Goal: Task Accomplishment & Management: Use online tool/utility

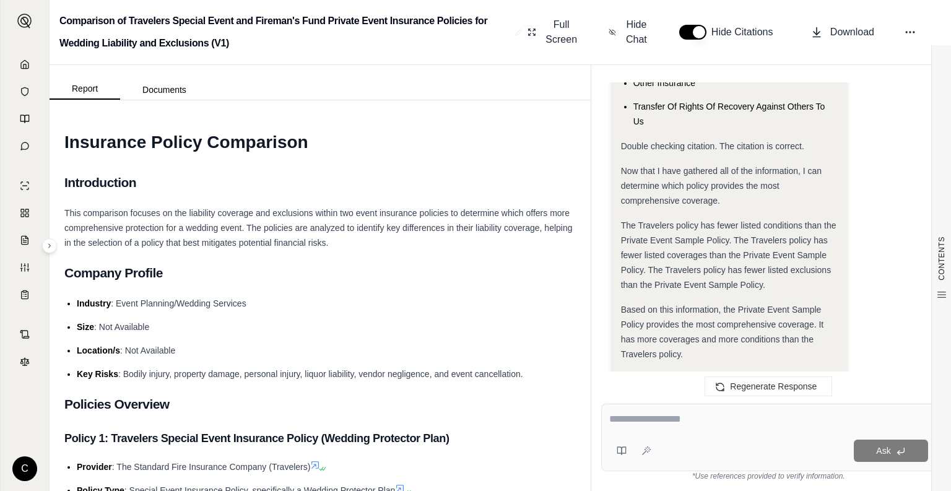
click at [21, 17] on img at bounding box center [24, 21] width 15 height 15
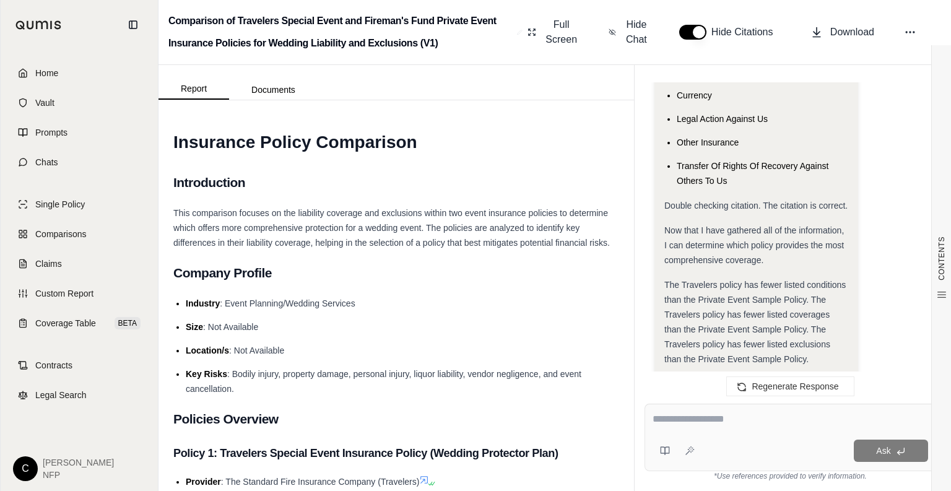
scroll to position [4178, 0]
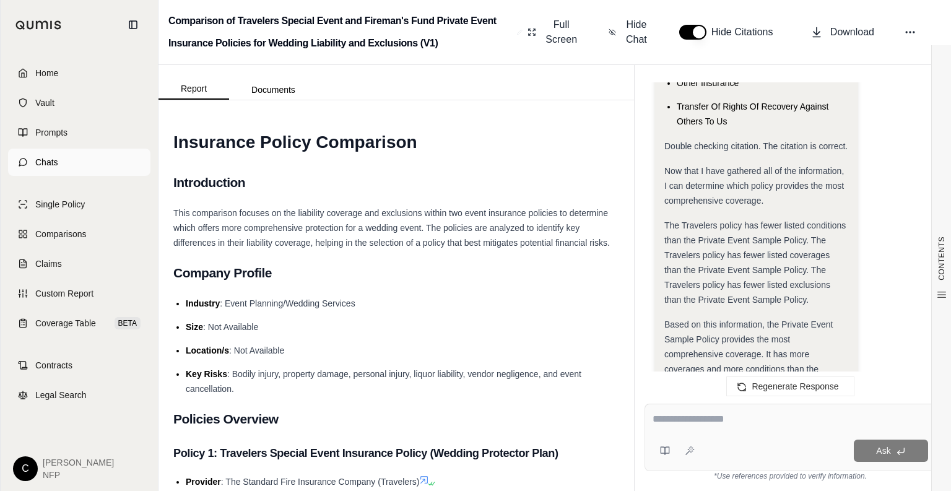
click at [64, 162] on link "Chats" at bounding box center [79, 162] width 142 height 27
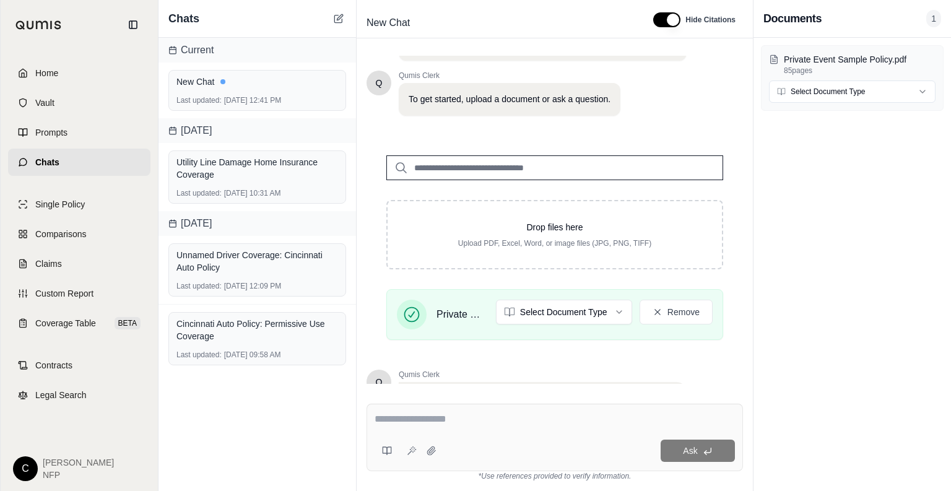
scroll to position [202, 0]
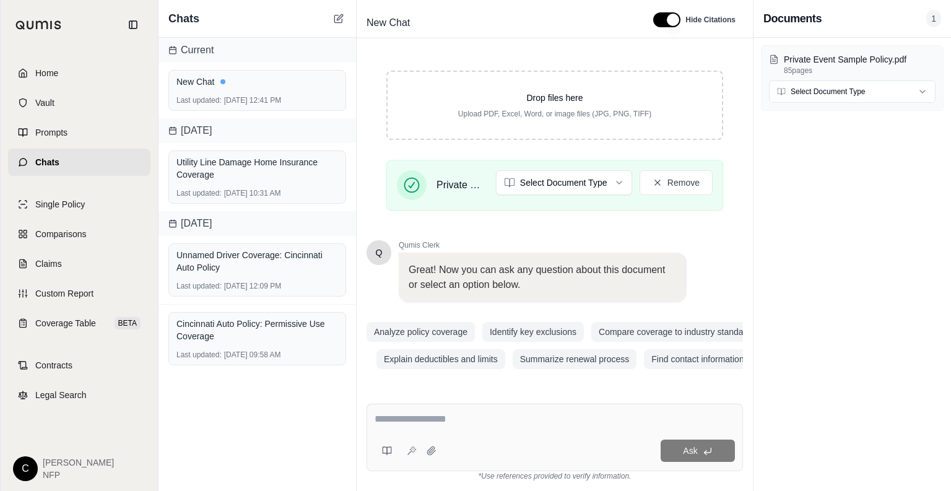
click at [470, 422] on textarea at bounding box center [554, 419] width 360 height 15
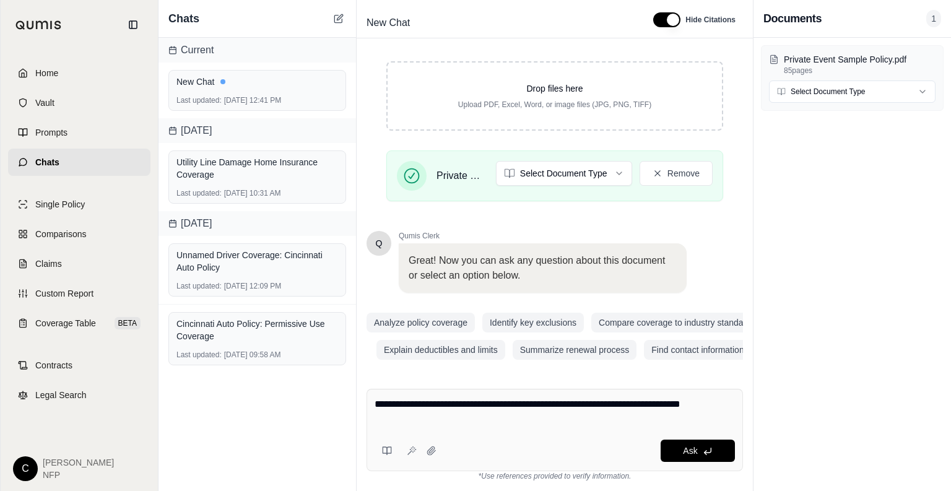
type textarea "**********"
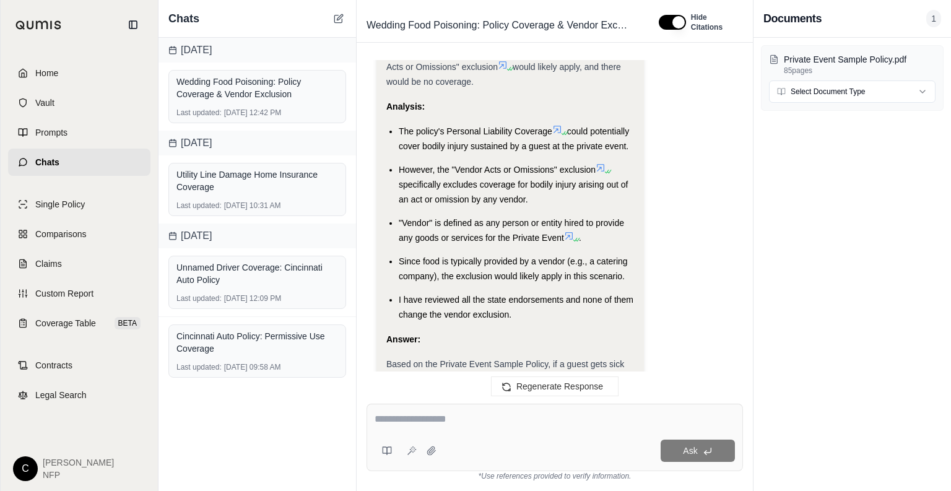
scroll to position [1103, 0]
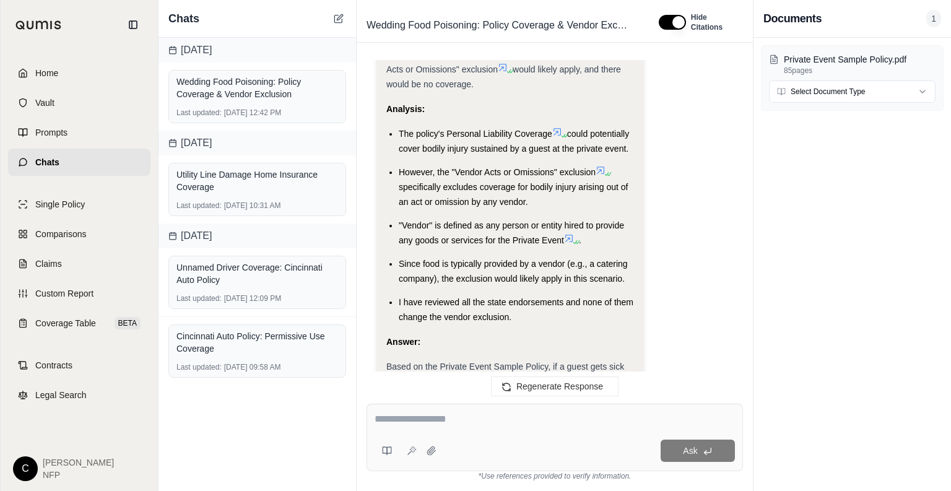
click at [543, 438] on div "Ask" at bounding box center [554, 437] width 376 height 67
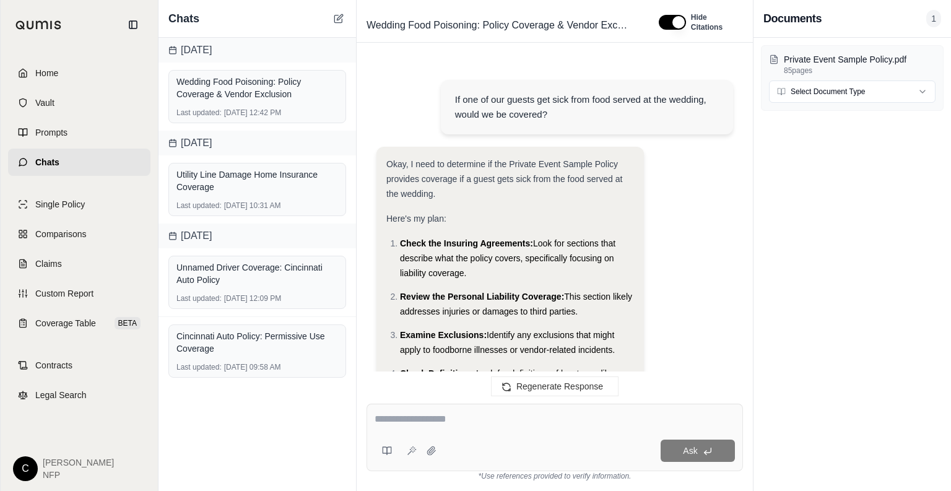
scroll to position [1329, 0]
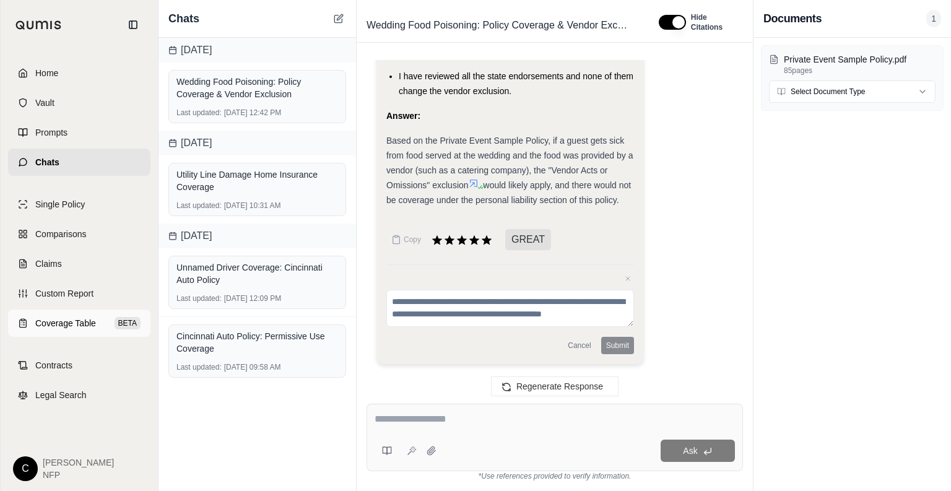
click at [85, 324] on span "Coverage Table" at bounding box center [65, 323] width 61 height 12
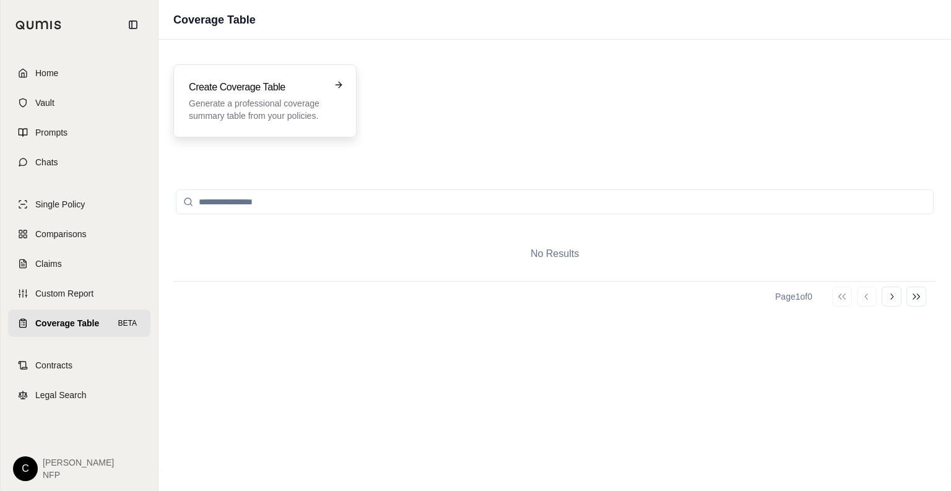
click at [249, 114] on p "Generate a professional coverage summary table from your policies." at bounding box center [256, 109] width 135 height 25
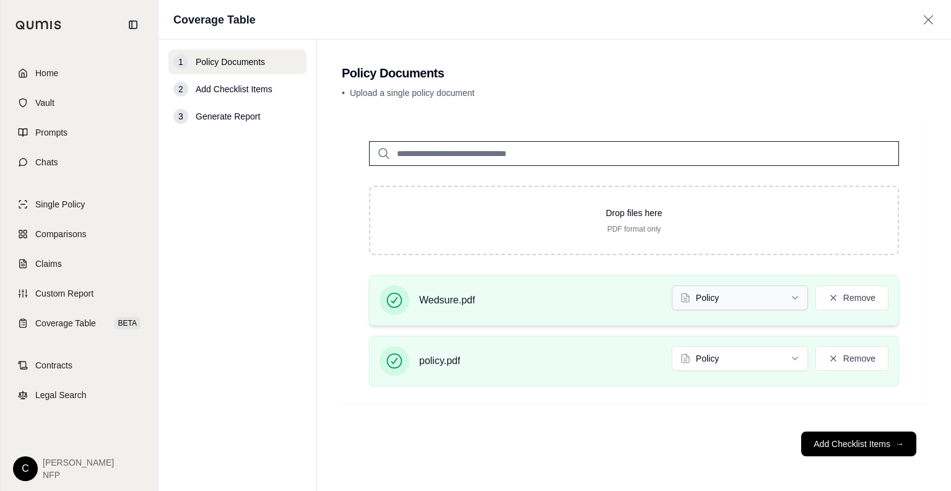
click at [794, 301] on html "Home Vault Prompts Chats Single Policy Comparisons Claims Custom Report Coverag…" at bounding box center [475, 245] width 951 height 491
click at [873, 444] on button "Add Checklist Items →" at bounding box center [858, 443] width 115 height 25
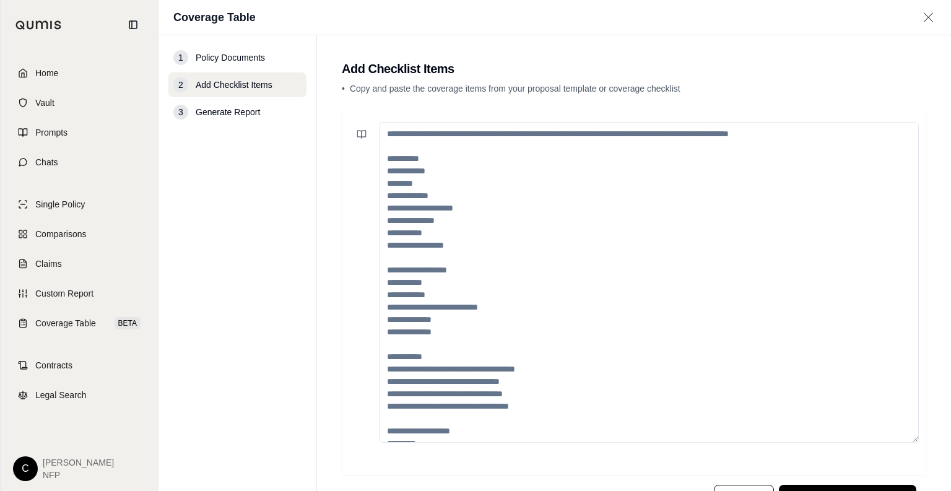
click at [571, 209] on textarea at bounding box center [649, 282] width 540 height 321
click at [545, 222] on textarea at bounding box center [649, 282] width 540 height 321
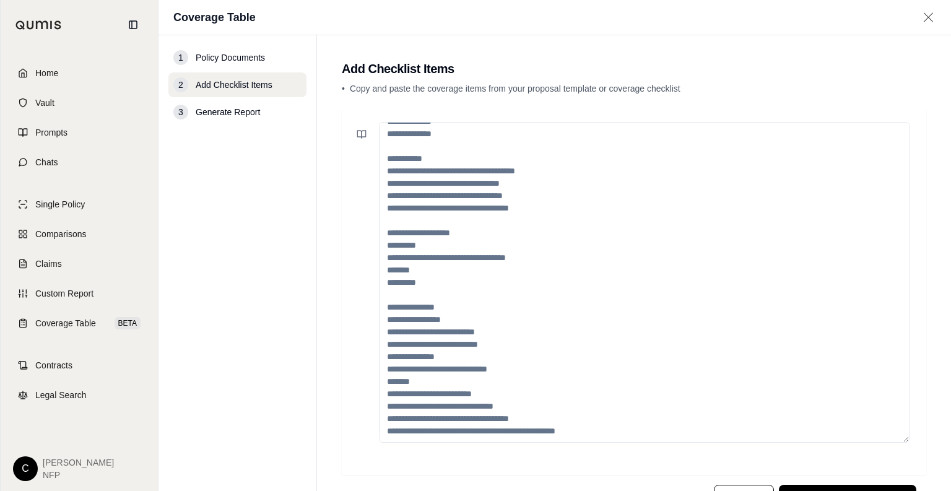
scroll to position [210, 0]
drag, startPoint x: 559, startPoint y: 358, endPoint x: 533, endPoint y: 340, distance: 31.6
click at [444, 336] on textarea at bounding box center [644, 282] width 530 height 321
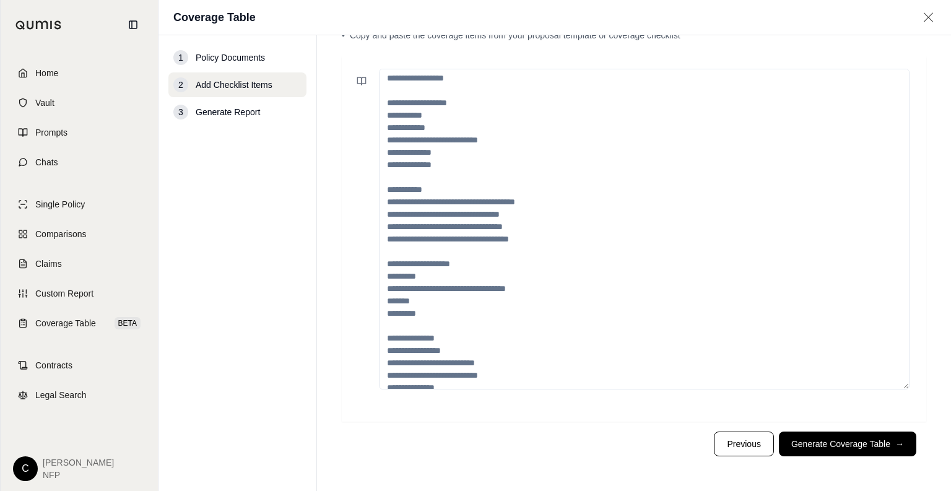
scroll to position [0, 0]
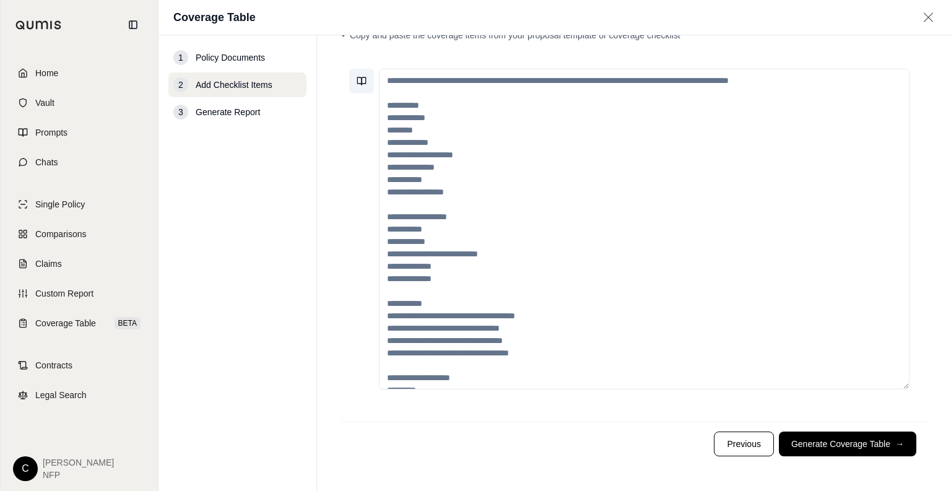
click at [361, 78] on icon at bounding box center [359, 80] width 4 height 7
click at [617, 250] on textarea at bounding box center [644, 229] width 530 height 321
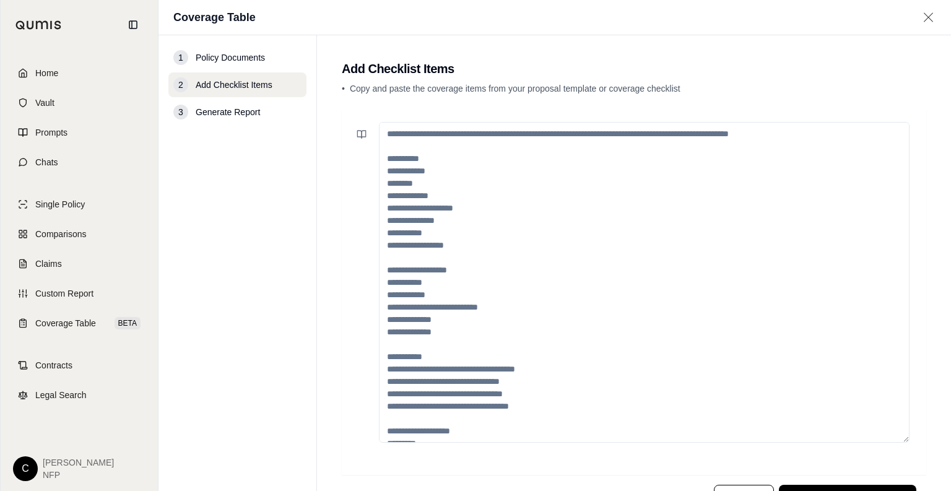
drag, startPoint x: 684, startPoint y: 299, endPoint x: 424, endPoint y: 242, distance: 266.7
click at [424, 242] on textarea at bounding box center [644, 282] width 530 height 321
drag, startPoint x: 449, startPoint y: 272, endPoint x: 393, endPoint y: 267, distance: 55.9
click at [393, 267] on textarea at bounding box center [644, 282] width 530 height 321
click at [417, 269] on textarea at bounding box center [644, 282] width 530 height 321
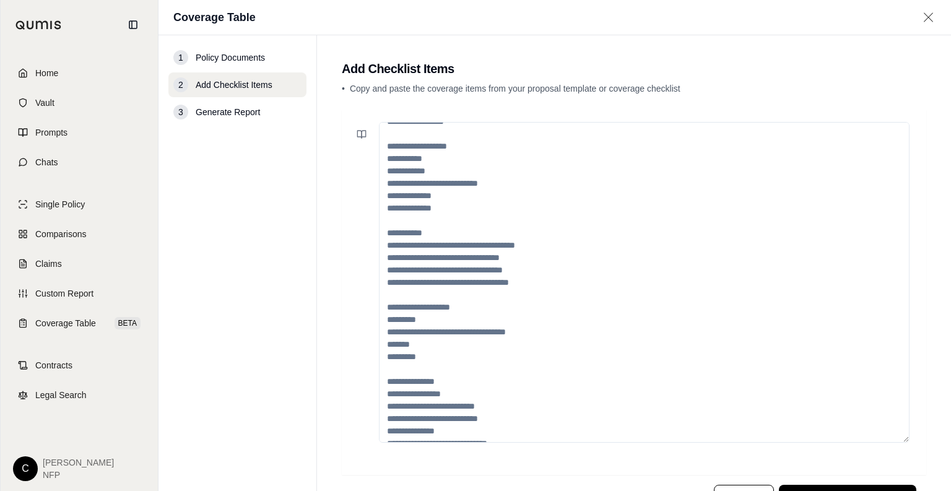
scroll to position [210, 0]
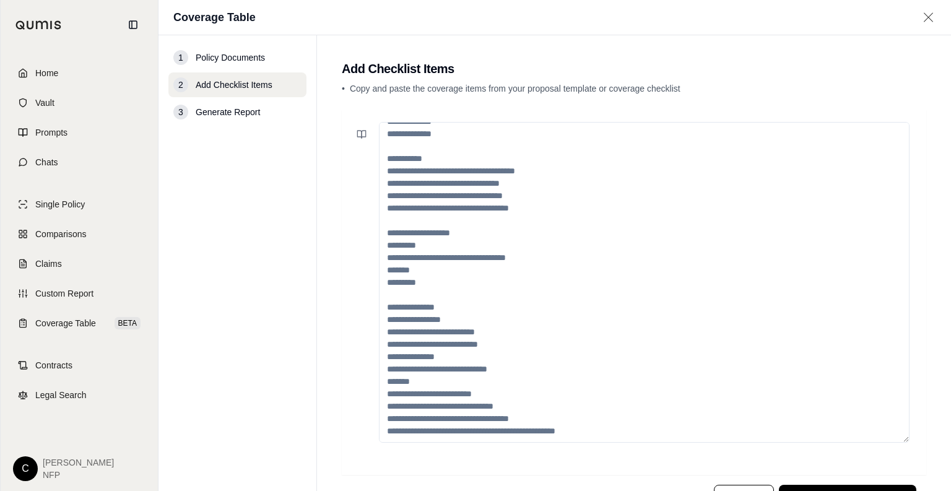
drag, startPoint x: 575, startPoint y: 425, endPoint x: 491, endPoint y: 261, distance: 183.5
click at [387, 139] on textarea at bounding box center [644, 282] width 530 height 321
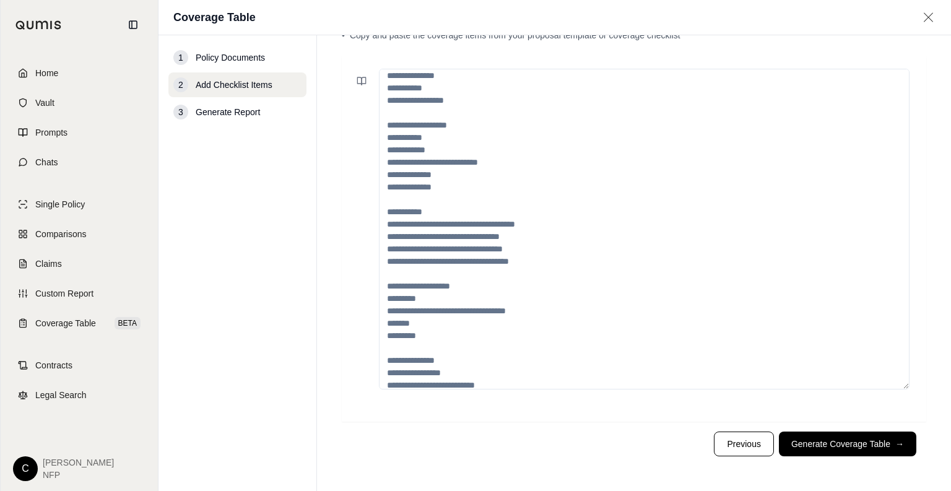
scroll to position [0, 0]
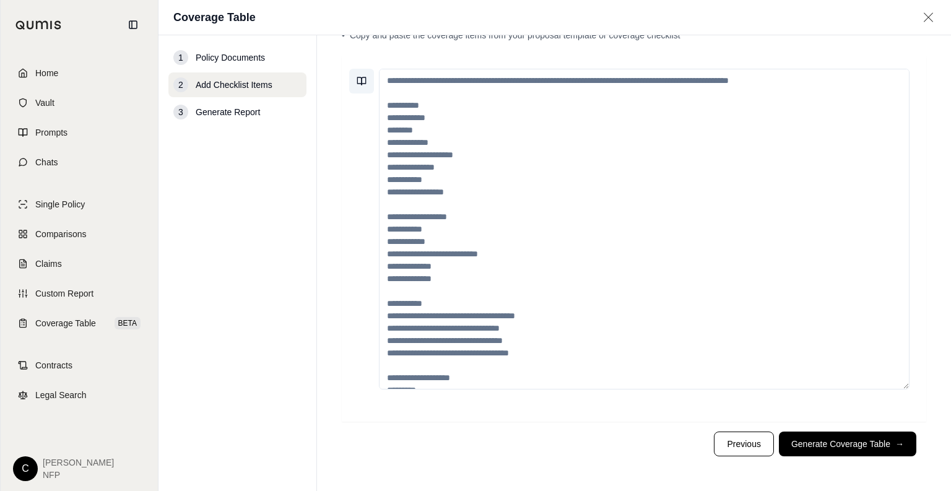
click at [363, 84] on icon at bounding box center [363, 80] width 4 height 7
click at [709, 277] on textarea at bounding box center [644, 229] width 530 height 321
click at [379, 104] on textarea at bounding box center [644, 229] width 530 height 321
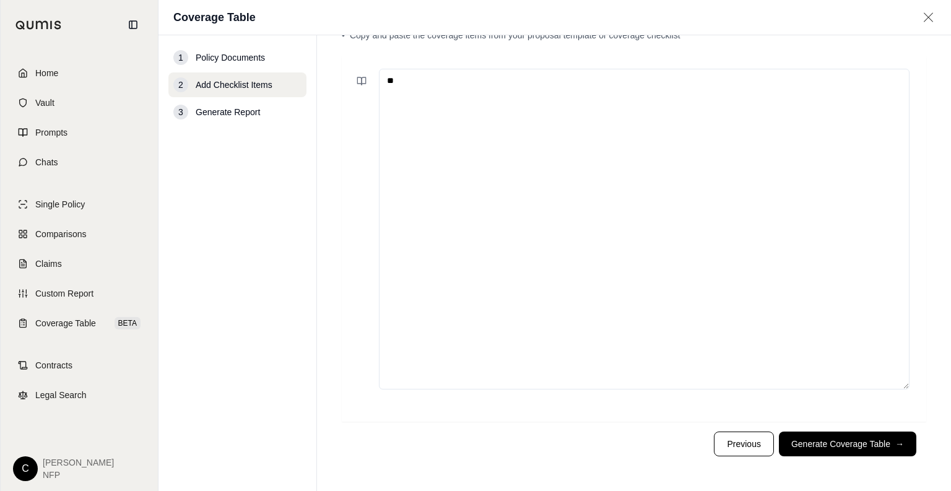
type textarea "*"
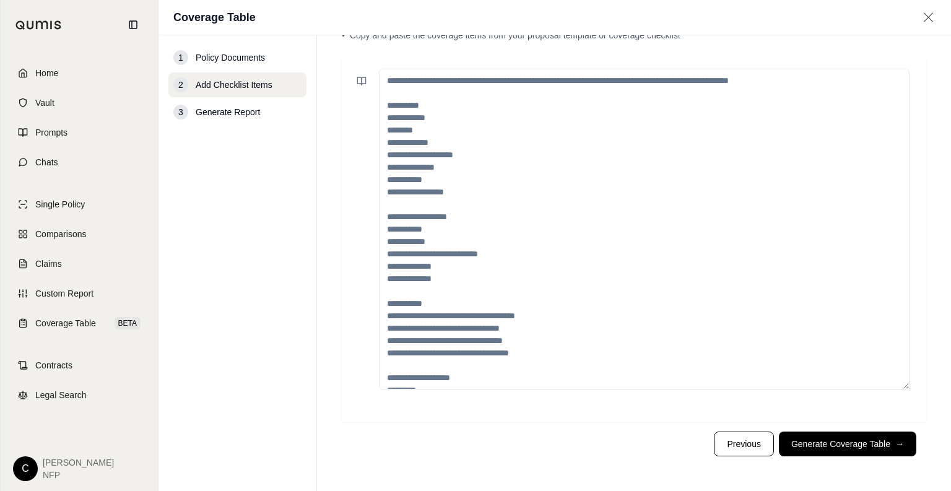
click at [490, 105] on textarea at bounding box center [644, 229] width 530 height 321
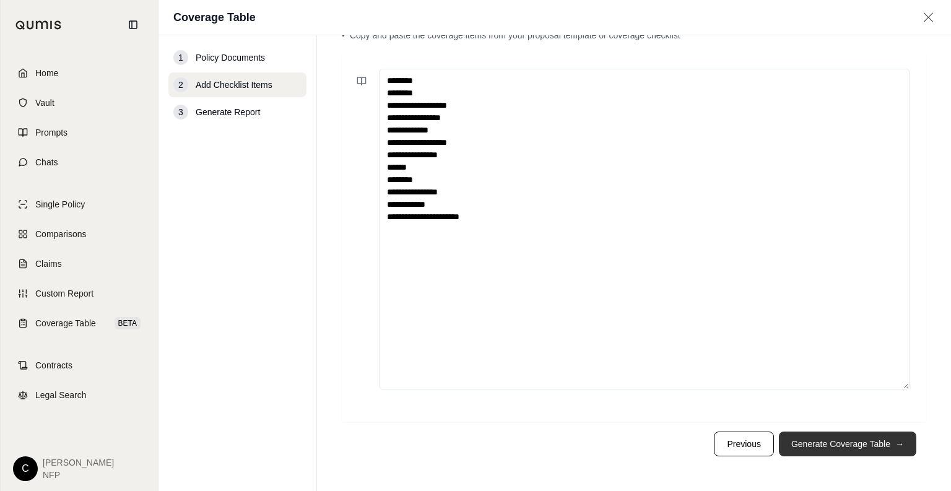
type textarea "**********"
click at [831, 441] on button "Generate Coverage Table →" at bounding box center [847, 443] width 137 height 25
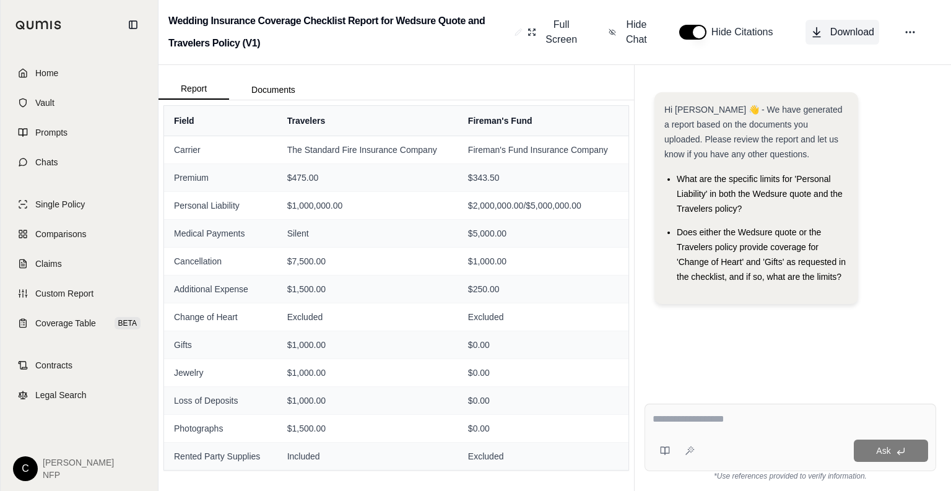
click at [833, 38] on span "Download" at bounding box center [852, 32] width 44 height 15
